Goal: Check status: Check status

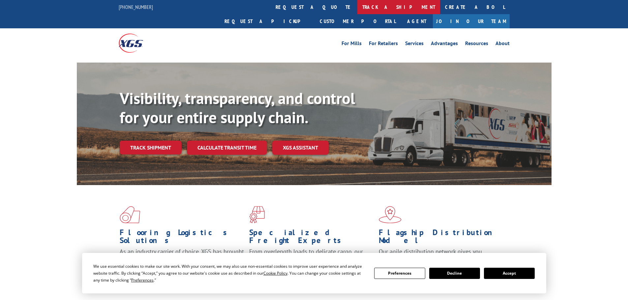
click at [358, 9] on link "track a shipment" at bounding box center [399, 7] width 83 height 14
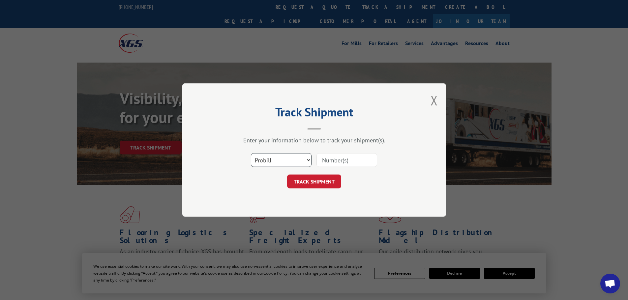
click at [287, 160] on select "Select category... Probill BOL PO" at bounding box center [281, 160] width 61 height 14
select select "bol"
click at [251, 153] on select "Select category... Probill BOL PO" at bounding box center [281, 160] width 61 height 14
click at [316, 154] on div "Select category... Probill BOL PO" at bounding box center [314, 160] width 198 height 22
click at [325, 160] on input at bounding box center [347, 160] width 61 height 14
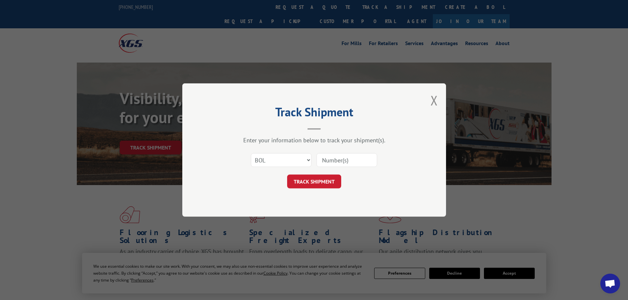
paste input "5549150"
type input "5549150"
click at [322, 181] on button "TRACK SHIPMENT" at bounding box center [314, 182] width 54 height 14
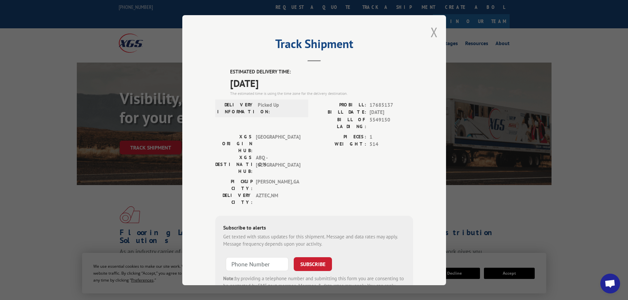
click at [433, 33] on button "Close modal" at bounding box center [434, 31] width 7 height 17
